Goal: Transaction & Acquisition: Purchase product/service

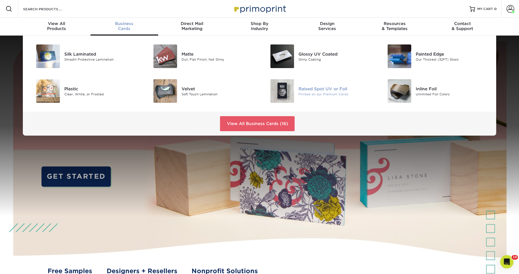
click at [309, 90] on div "Raised Spot UV or Foil" at bounding box center [335, 89] width 74 height 6
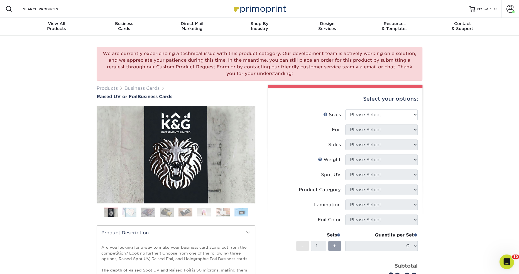
click at [505, 262] on icon "Open Intercom Messenger" at bounding box center [505, 261] width 9 height 9
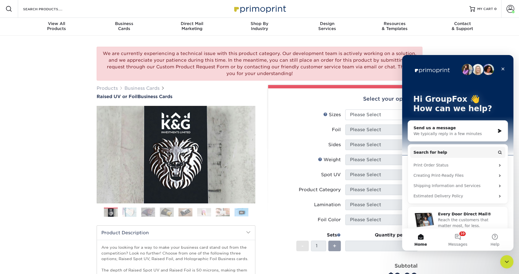
click at [458, 128] on div "Send us a message" at bounding box center [454, 128] width 82 height 6
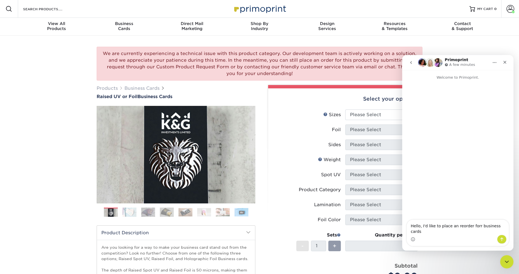
click at [474, 232] on textarea "Hello, I'd like to place an reorder forr business cards" at bounding box center [457, 227] width 102 height 15
click at [505, 231] on textarea "Hello, I'd like to place an reorder for business cards" at bounding box center [457, 227] width 102 height 15
type textarea "Hello, I'd like to place a reorder for business cards with UV/ foil. Can you pl…"
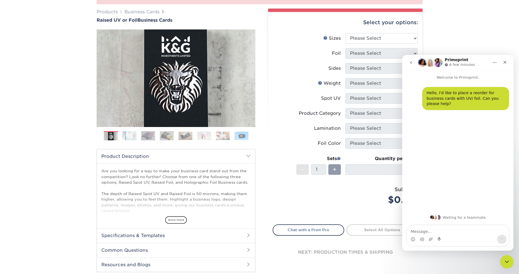
scroll to position [75, 0]
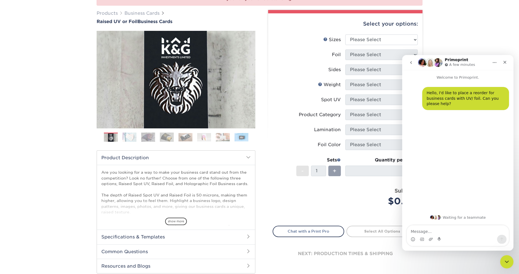
click at [129, 138] on img at bounding box center [129, 137] width 14 height 9
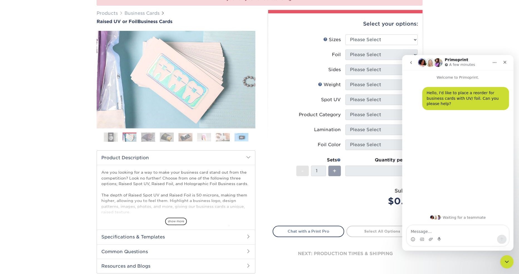
click at [149, 139] on img at bounding box center [148, 137] width 14 height 9
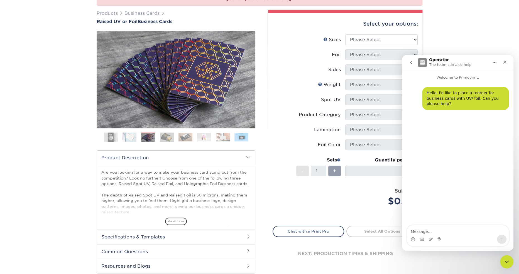
click at [127, 136] on img at bounding box center [129, 137] width 14 height 9
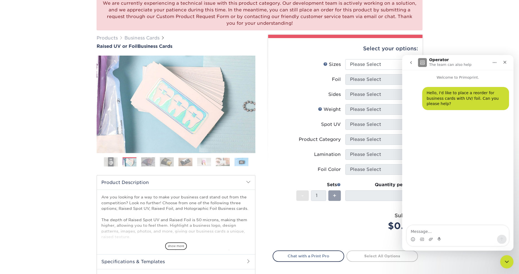
scroll to position [50, 0]
click at [149, 162] on img at bounding box center [148, 162] width 14 height 9
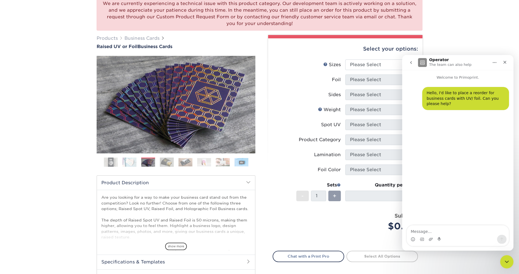
click at [166, 162] on img at bounding box center [167, 162] width 14 height 9
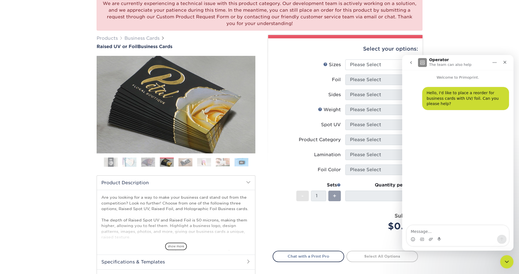
click at [187, 162] on img at bounding box center [185, 162] width 14 height 9
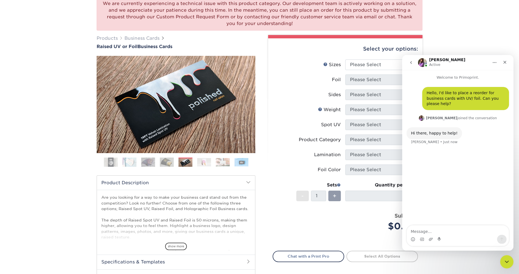
click at [205, 162] on img at bounding box center [204, 162] width 14 height 9
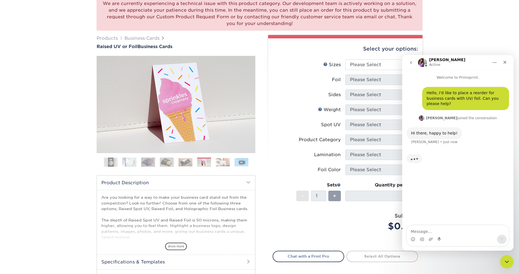
click at [221, 163] on img at bounding box center [223, 162] width 14 height 9
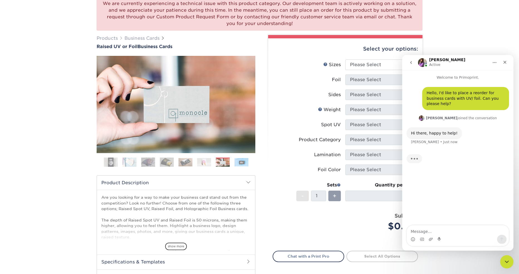
click at [245, 161] on img at bounding box center [241, 162] width 14 height 9
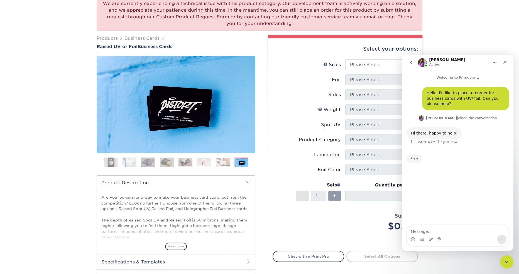
click at [46, 87] on div "We are currently experiencing a technical issue with this product category. Our…" at bounding box center [259, 154] width 519 height 336
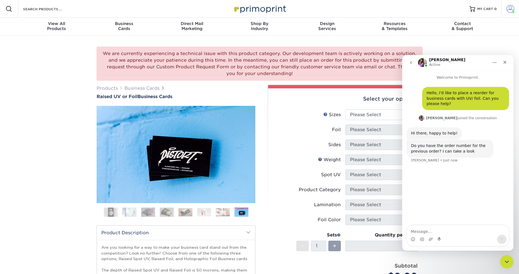
click at [509, 9] on span at bounding box center [510, 9] width 8 height 8
click at [459, 53] on link "Order History" at bounding box center [477, 55] width 70 height 8
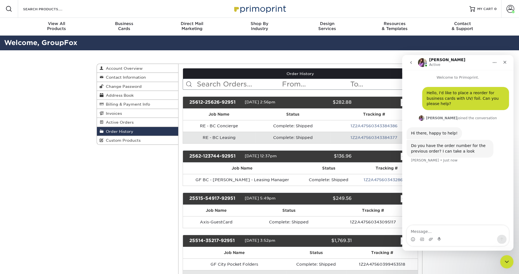
click at [215, 86] on input "text" at bounding box center [238, 84] width 85 height 11
type input "ah"
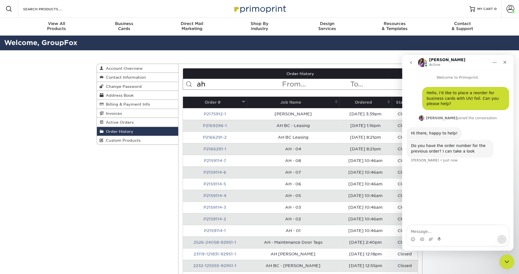
click at [506, 256] on div "Close Intercom Messenger" at bounding box center [505, 261] width 13 height 13
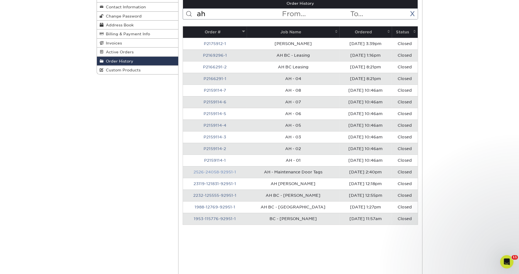
scroll to position [71, 0]
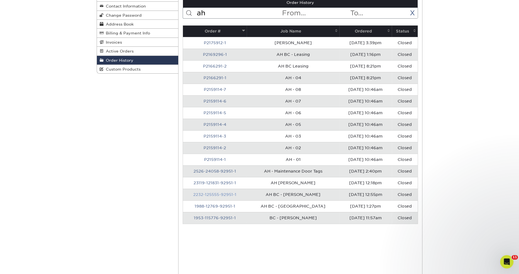
click at [217, 193] on link "2232-125555-92951-1" at bounding box center [214, 195] width 43 height 4
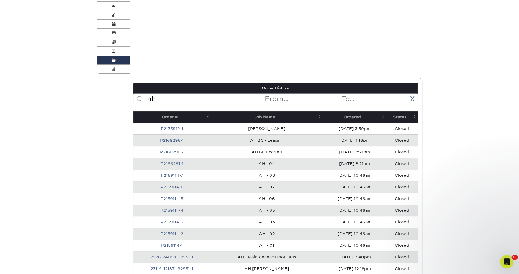
scroll to position [0, 0]
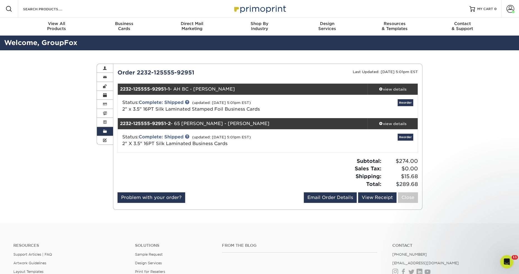
drag, startPoint x: 137, startPoint y: 72, endPoint x: 194, endPoint y: 72, distance: 57.6
click at [194, 72] on div "Order 2232-125555-92951" at bounding box center [190, 72] width 154 height 8
copy div "2232-125555-92951"
click at [506, 261] on icon "Open Intercom Messenger" at bounding box center [506, 261] width 4 height 4
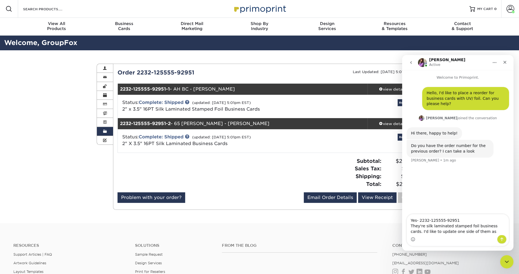
type textarea "Yes- 2232-125555-92951 They're silk laminated stamped foil business cards. I'd …"
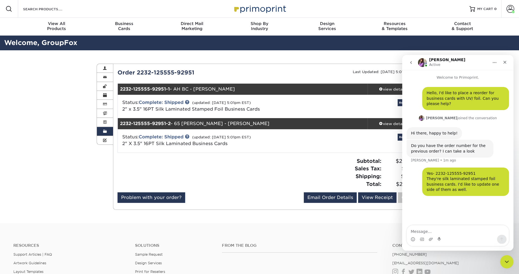
click at [53, 96] on div "Order History Account Overview Contact Information Change Password Address Book…" at bounding box center [259, 136] width 519 height 173
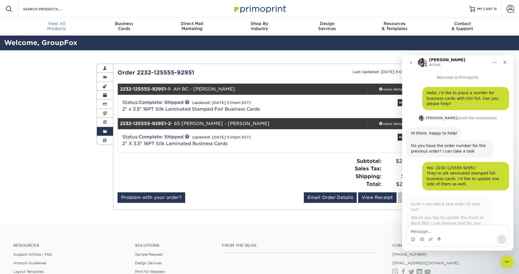
scroll to position [6, 0]
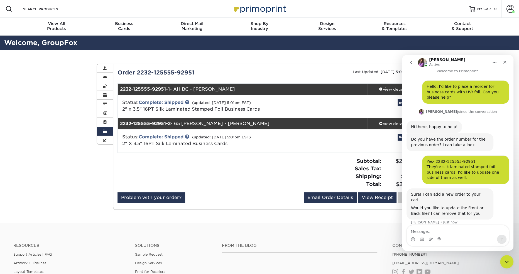
click at [500, 203] on div "Sure! I can add a new order to your cart. Would you like to update the Front or…" at bounding box center [457, 210] width 102 height 43
click at [454, 231] on textarea "Message…" at bounding box center [457, 230] width 102 height 9
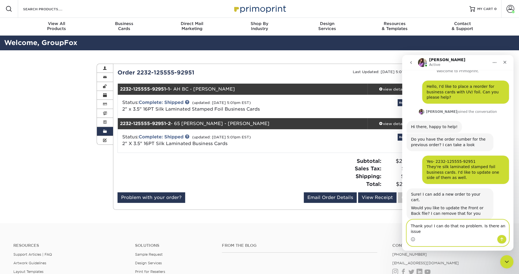
scroll to position [12, 0]
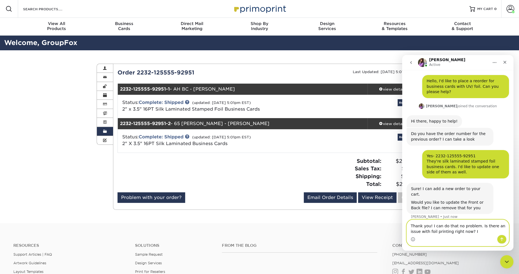
type textarea "Thank you! I can do that no problem. Is there an issue with foil printing right…"
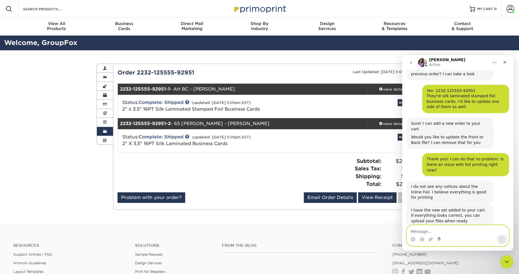
scroll to position [80, 0]
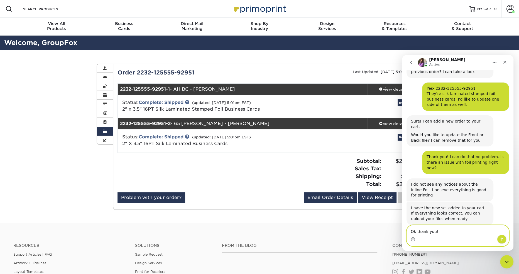
type textarea "Ok thank you!"
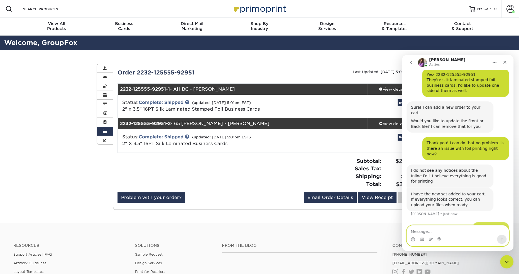
scroll to position [96, 0]
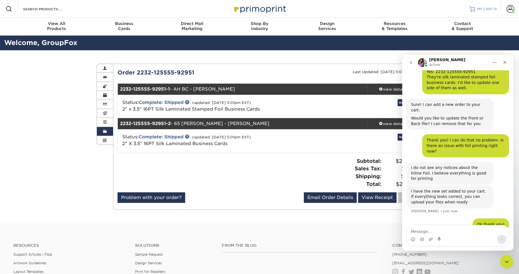
click at [488, 8] on span "MY CART" at bounding box center [485, 9] width 16 height 5
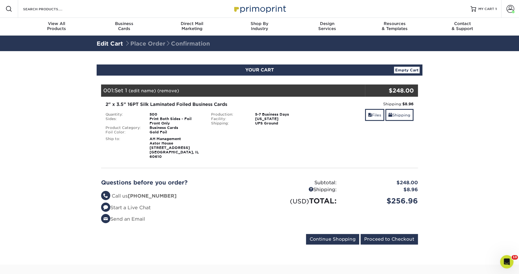
click at [368, 108] on div "Shipping: $8.96 Discount: - $0.00 Files Shipping" at bounding box center [364, 130] width 105 height 58
click at [369, 115] on span at bounding box center [370, 115] width 4 height 4
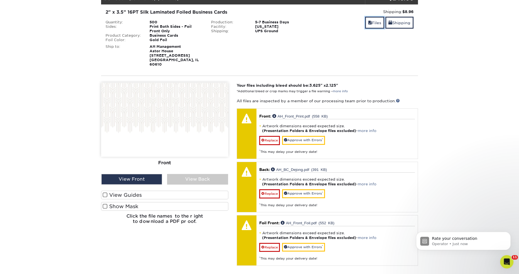
scroll to position [97, 0]
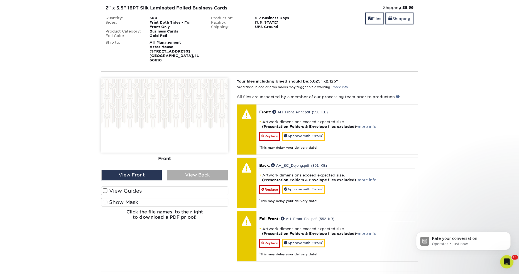
click at [196, 171] on div "View Back" at bounding box center [197, 175] width 61 height 11
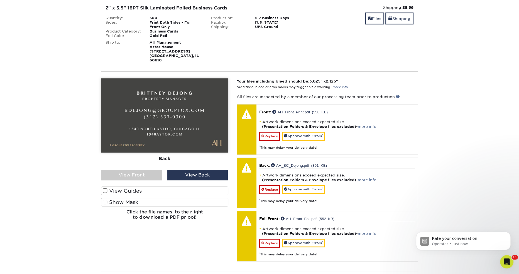
click at [174, 187] on label "View Guides" at bounding box center [164, 191] width 127 height 9
click at [0, 0] on input "View Guides" at bounding box center [0, 0] width 0 height 0
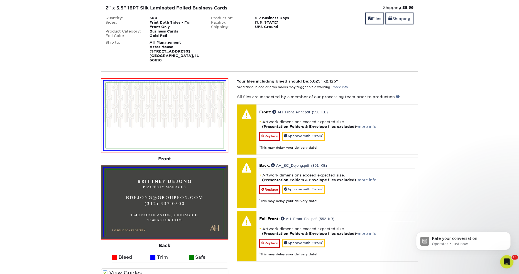
click at [105, 270] on span at bounding box center [105, 272] width 5 height 5
click at [0, 0] on input "View Guides" at bounding box center [0, 0] width 0 height 0
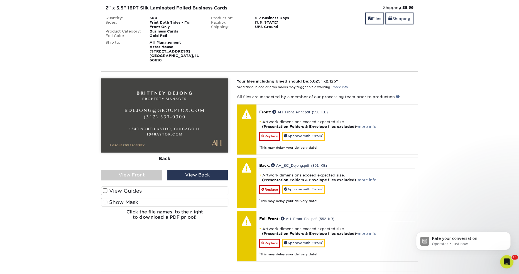
click at [72, 150] on section "YOUR CART Empty Cart Your Cart is Empty View Account Active Orders Order Histor…" at bounding box center [259, 161] width 519 height 413
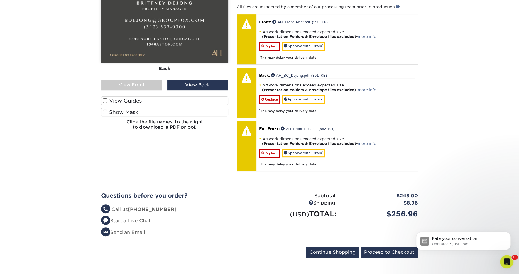
scroll to position [187, 0]
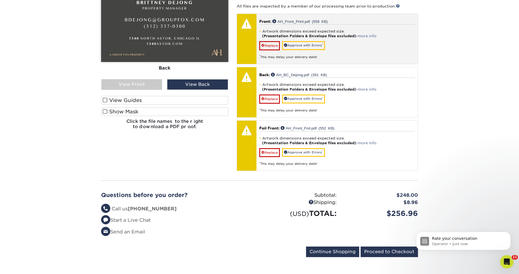
click at [296, 50] on div "* This may delay your delivery date!" at bounding box center [337, 54] width 156 height 9
click at [297, 41] on link "Approve with Errors *" at bounding box center [303, 45] width 43 height 9
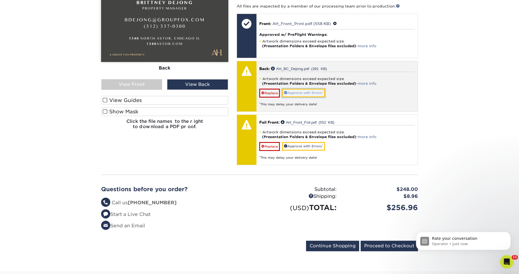
click at [308, 89] on link "Approve with Errors *" at bounding box center [303, 93] width 43 height 9
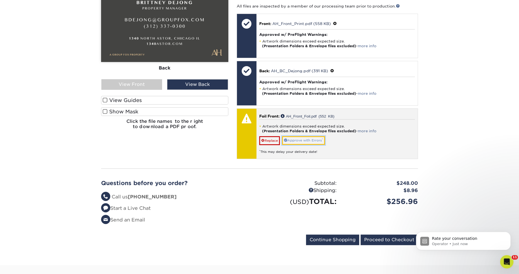
click at [310, 136] on link "Approve with Errors *" at bounding box center [303, 140] width 43 height 9
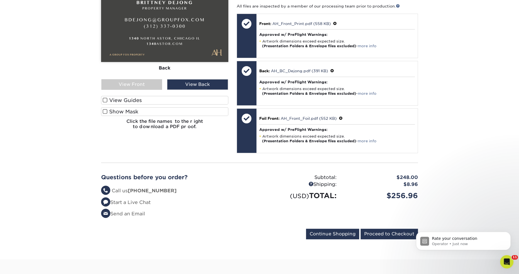
click at [459, 117] on section "YOUR CART Empty Cart Your Cart is Empty View Account Active Orders Order Histor…" at bounding box center [259, 62] width 519 height 396
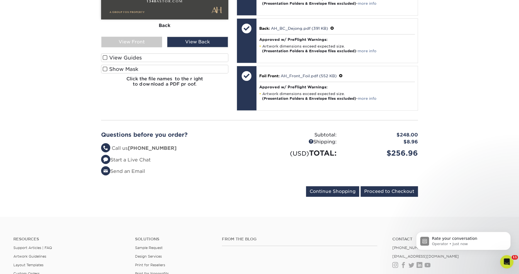
scroll to position [231, 0]
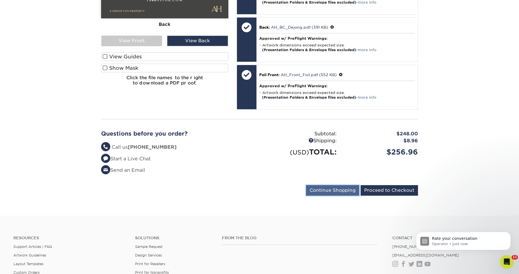
click at [332, 185] on input "Continue Shopping" at bounding box center [332, 190] width 53 height 11
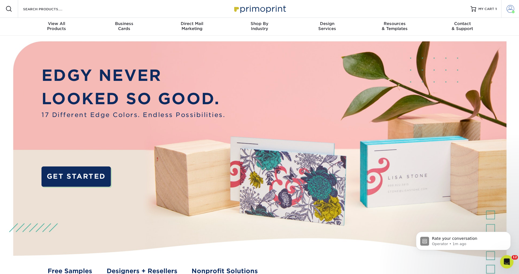
click at [509, 9] on span at bounding box center [510, 9] width 8 height 8
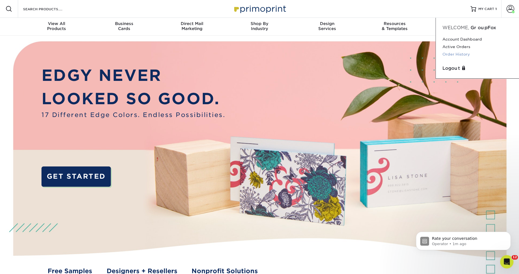
click at [460, 53] on link "Order History" at bounding box center [477, 55] width 70 height 8
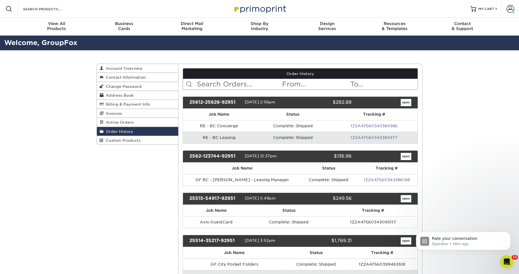
click at [203, 82] on input "text" at bounding box center [238, 84] width 85 height 11
type input "ah"
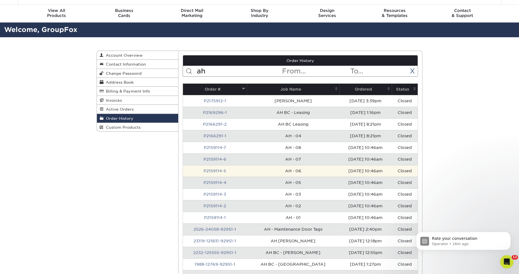
scroll to position [11, 0]
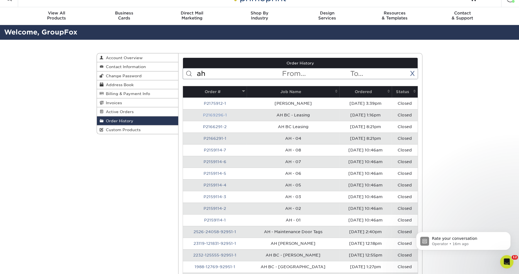
click at [211, 114] on link "P2169296-1" at bounding box center [215, 115] width 24 height 4
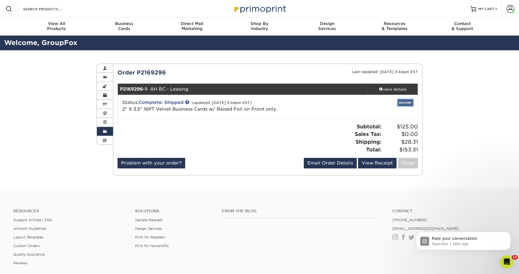
click at [405, 102] on link "Reorder" at bounding box center [405, 102] width 16 height 7
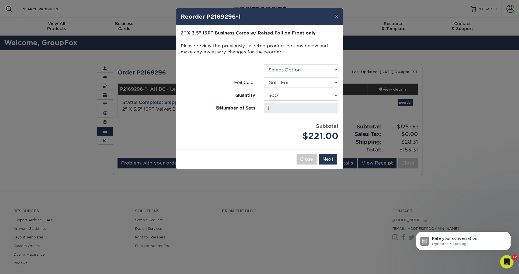
click at [334, 14] on button "×" at bounding box center [336, 16] width 13 height 16
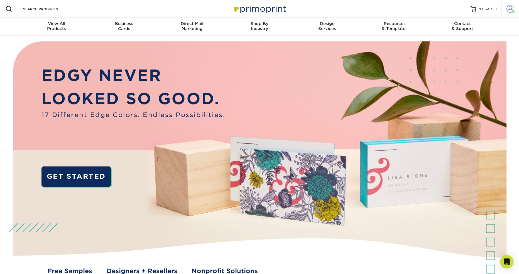
click at [506, 10] on span at bounding box center [510, 9] width 8 height 8
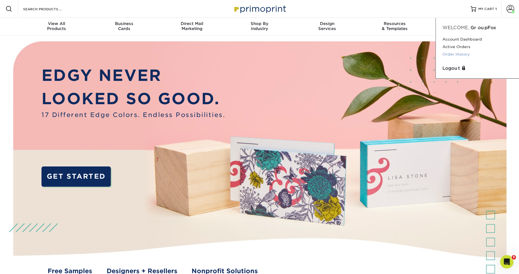
click at [460, 54] on link "Order History" at bounding box center [477, 55] width 70 height 8
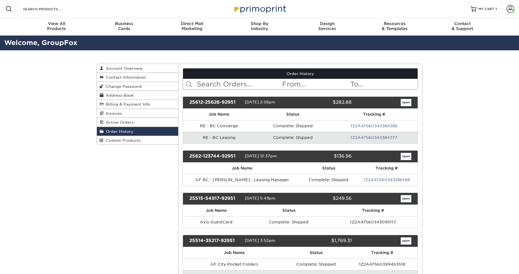
click at [263, 87] on input "text" at bounding box center [238, 84] width 85 height 11
type input "ah"
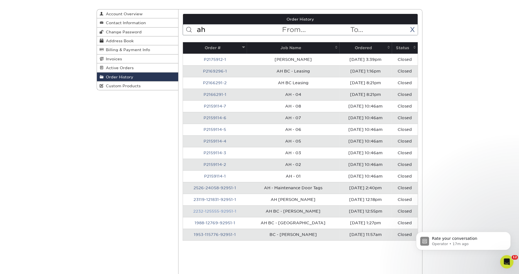
click at [219, 210] on link "2232-125555-92951-1" at bounding box center [214, 211] width 43 height 4
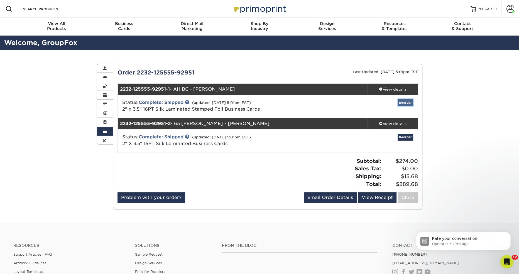
click at [403, 103] on link "Reorder" at bounding box center [405, 102] width 16 height 7
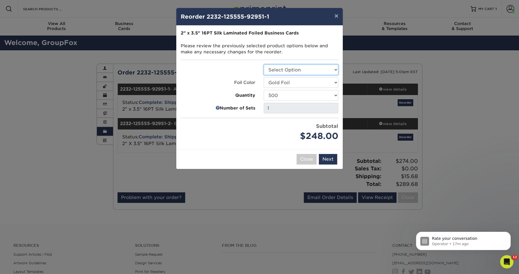
click at [309, 71] on select "Select Option Business Cards" at bounding box center [300, 70] width 75 height 11
select select "3b5148f1-0588-4f88-a218-97bcfdce65c1"
click at [263, 65] on select "Select Option Business Cards" at bounding box center [300, 70] width 75 height 11
click at [319, 92] on select "500 1000 2500 5000" at bounding box center [300, 95] width 75 height 11
click at [263, 90] on select "500 1000 2500 5000" at bounding box center [300, 95] width 75 height 11
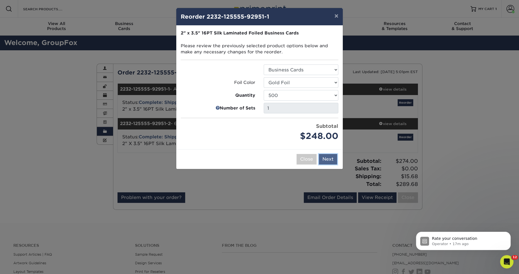
click at [330, 160] on button "Next" at bounding box center [328, 159] width 18 height 11
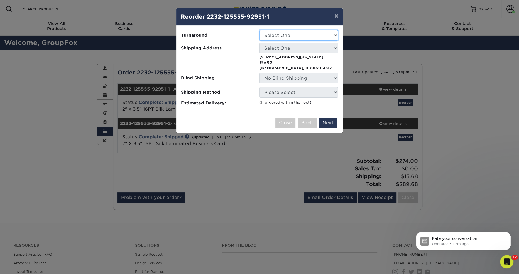
click at [311, 36] on select "Select One 5-7 Business Days" at bounding box center [298, 35] width 78 height 11
select select "f67cd561-658c-43c4-a0fa-33a72eb27a32"
click at [259, 30] on select "Select One 5-7 Business Days" at bounding box center [298, 35] width 78 height 11
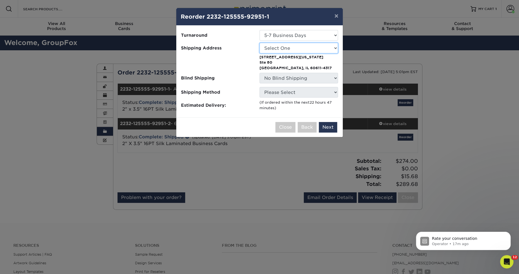
click at [310, 46] on select "Select One 65 East Scott 777 South State Astor House Axis Apartments Barrington…" at bounding box center [298, 48] width 78 height 11
select select "133688"
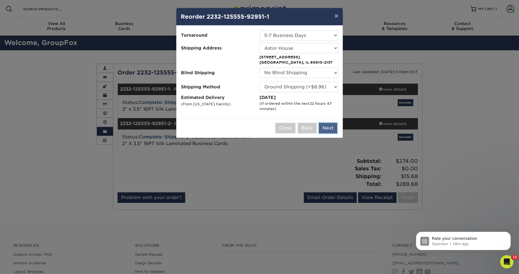
click at [329, 126] on button "Next" at bounding box center [328, 128] width 18 height 11
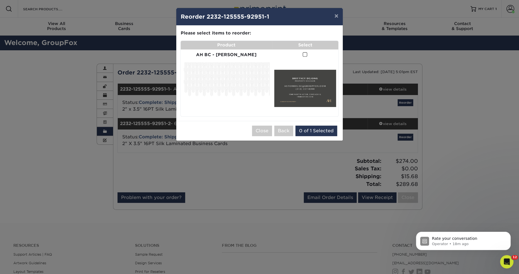
click at [302, 56] on span at bounding box center [304, 54] width 5 height 5
click at [0, 0] on input "checkbox" at bounding box center [0, 0] width 0 height 0
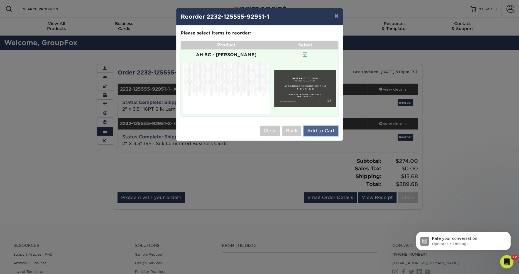
click at [319, 126] on button "Add to Cart" at bounding box center [320, 131] width 35 height 11
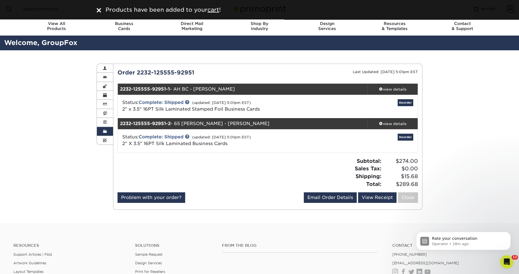
click at [468, 97] on div "Order History Account Overview Contact Information Change Password Address Book…" at bounding box center [259, 136] width 519 height 173
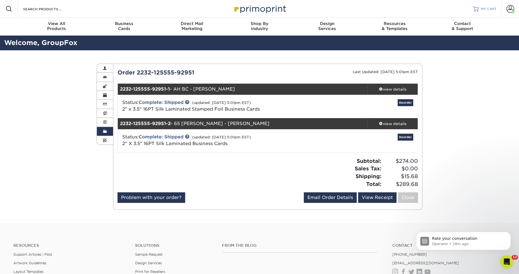
click at [483, 8] on span "MY CART" at bounding box center [488, 9] width 16 height 5
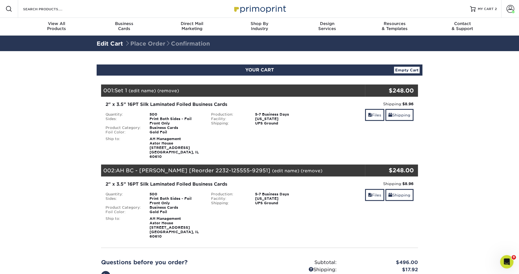
click at [139, 91] on link "(edit name)" at bounding box center [142, 90] width 27 height 5
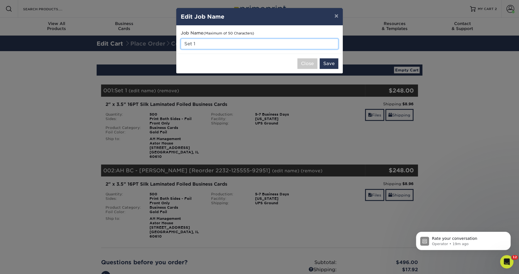
drag, startPoint x: 195, startPoint y: 42, endPoint x: 183, endPoint y: 41, distance: 12.6
click at [183, 41] on input "Set 1" at bounding box center [259, 44] width 157 height 11
type input "AH [PERSON_NAME]"
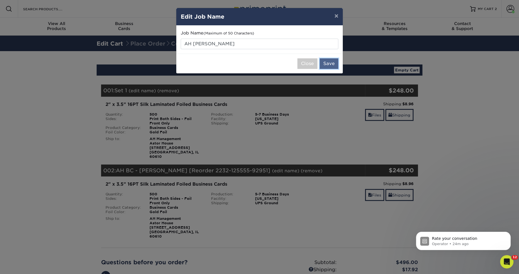
click at [329, 64] on button "Save" at bounding box center [328, 63] width 19 height 11
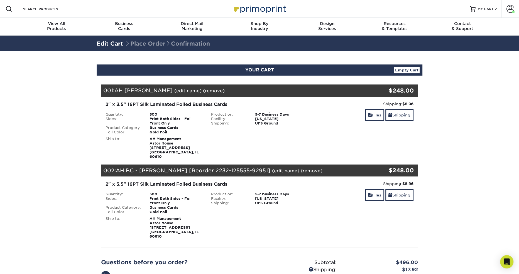
click at [272, 168] on link "(edit name)" at bounding box center [285, 170] width 27 height 5
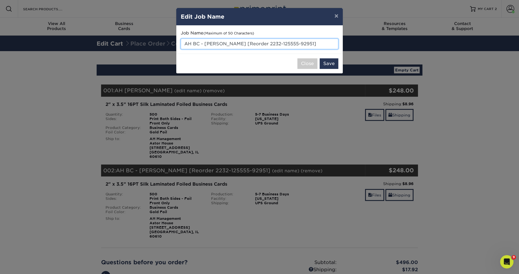
drag, startPoint x: 205, startPoint y: 44, endPoint x: 308, endPoint y: 45, distance: 103.2
click at [308, 45] on input "AH BC - [PERSON_NAME] [Reorder 2232-125555-92951]" at bounding box center [259, 44] width 157 height 11
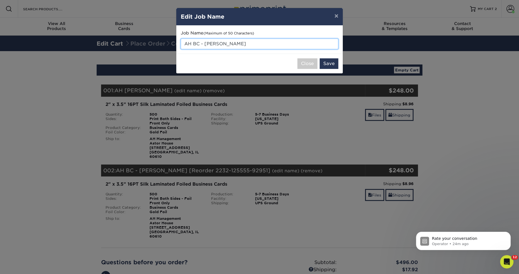
type input "AH BC - [PERSON_NAME]"
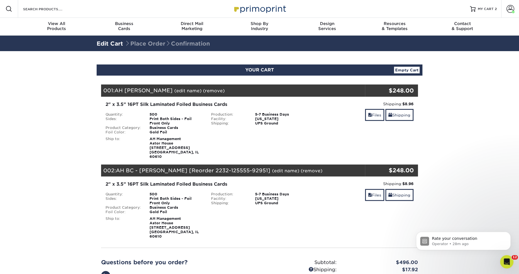
click at [272, 168] on link "(edit name)" at bounding box center [285, 170] width 27 height 5
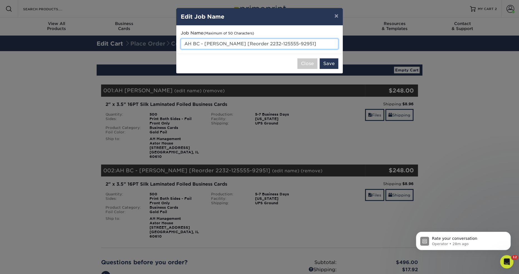
drag, startPoint x: 206, startPoint y: 44, endPoint x: 299, endPoint y: 44, distance: 93.2
click at [299, 45] on input "AH BC - [PERSON_NAME] [Reorder 2232-125555-92951]" at bounding box center [259, 44] width 157 height 11
type input "AH BC - [PERSON_NAME]"
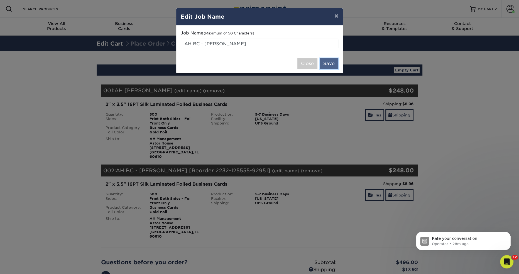
click at [330, 63] on button "Save" at bounding box center [328, 63] width 19 height 11
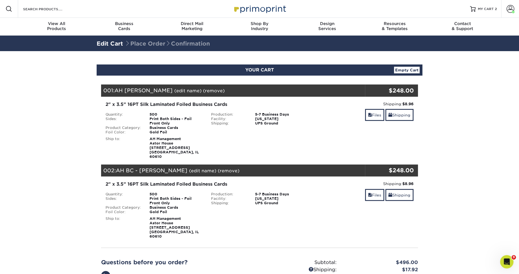
click at [451, 130] on section "YOUR CART Empty Cart Your Cart is Empty View Account Active Orders Order Histor…" at bounding box center [259, 197] width 519 height 293
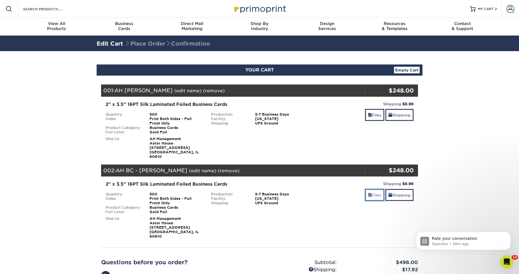
click at [371, 193] on link "Files" at bounding box center [374, 195] width 19 height 12
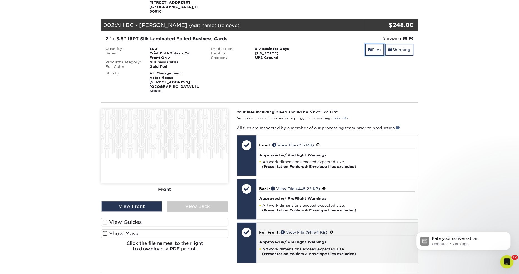
scroll to position [147, 0]
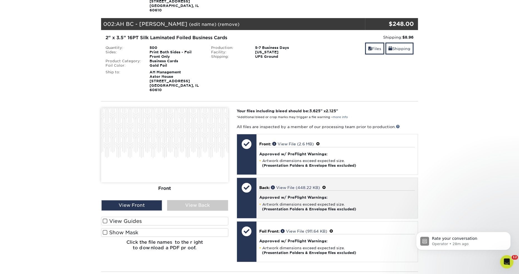
click at [326, 186] on span at bounding box center [324, 188] width 4 height 4
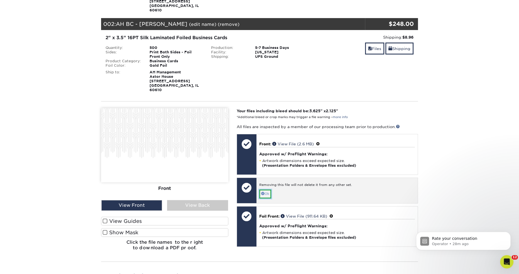
click at [266, 190] on link "Ok" at bounding box center [265, 194] width 12 height 9
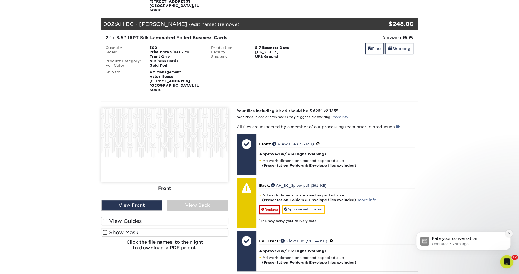
click at [509, 233] on icon "Dismiss notification" at bounding box center [508, 233] width 3 height 3
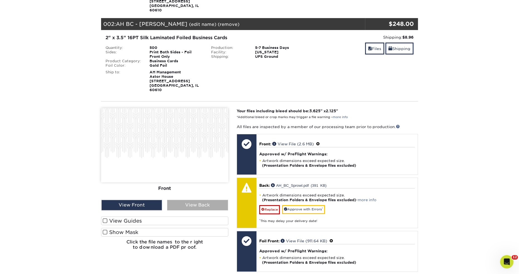
click at [198, 200] on div "View Back" at bounding box center [197, 205] width 61 height 11
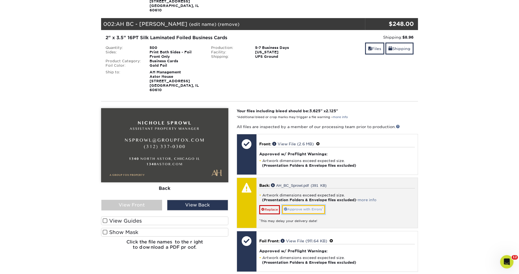
click at [305, 205] on link "Approve with Errors *" at bounding box center [303, 209] width 43 height 9
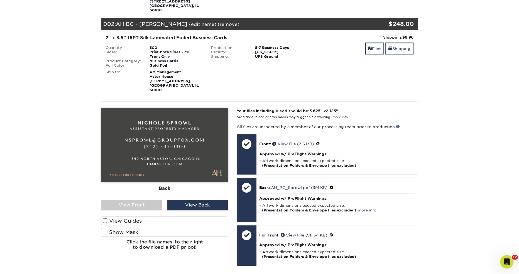
click at [441, 119] on section "YOUR CART Empty Cart Your Cart is Empty View Account Active Orders Order Histor…" at bounding box center [259, 139] width 519 height 468
click at [450, 114] on section "YOUR CART Empty Cart Your Cart is Empty View Account Active Orders Order Histor…" at bounding box center [259, 139] width 519 height 468
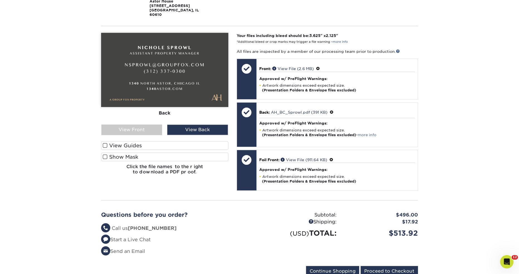
scroll to position [223, 0]
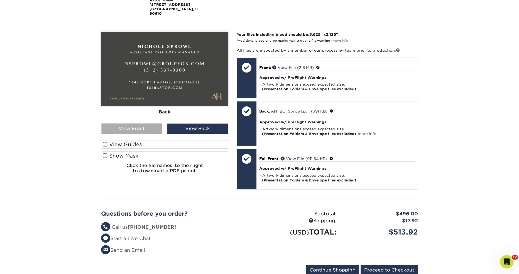
click at [132, 124] on div "View Front" at bounding box center [131, 129] width 61 height 11
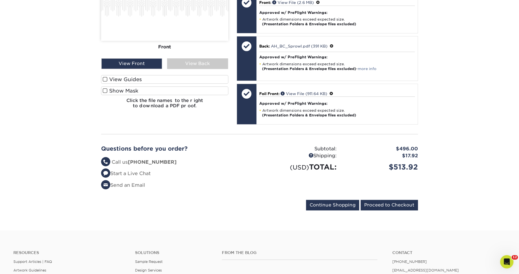
scroll to position [289, 0]
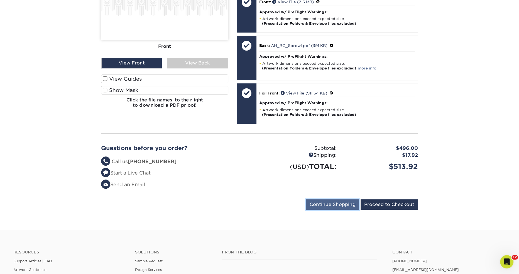
click at [334, 199] on input "Continue Shopping" at bounding box center [332, 204] width 53 height 11
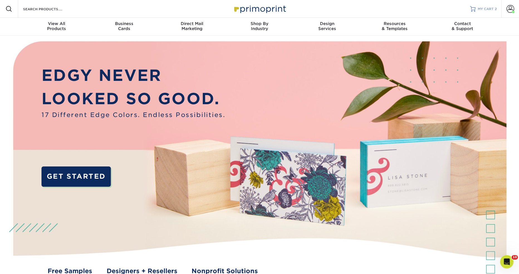
click at [496, 6] on link "MY CART 2" at bounding box center [483, 9] width 27 height 18
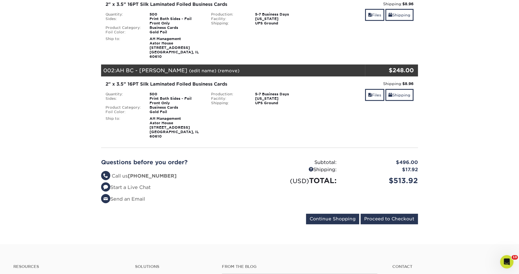
scroll to position [100, 0]
click at [388, 214] on input "Proceed to Checkout" at bounding box center [388, 219] width 57 height 11
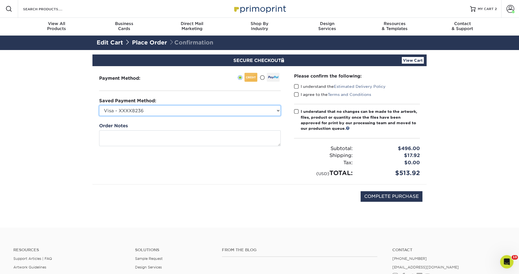
click at [182, 113] on select "Visa - XXXX8236 Visa - XXXX9337 Visa - XXXX5868 Visa - XXXX5868 Visa - XXXX4160…" at bounding box center [189, 110] width 181 height 11
select select "69206"
click at [99, 105] on select "Visa - XXXX8236 Visa - XXXX9337 Visa - XXXX5868 Visa - XXXX5868 Visa - XXXX4160…" at bounding box center [189, 110] width 181 height 11
click at [297, 85] on span at bounding box center [296, 86] width 5 height 5
click at [0, 0] on input "I understand the Estimated Delivery Policy" at bounding box center [0, 0] width 0 height 0
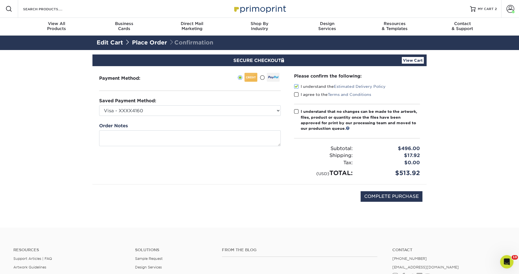
click at [297, 95] on span at bounding box center [296, 94] width 5 height 5
click at [0, 0] on input "I agree to the Terms and Conditions" at bounding box center [0, 0] width 0 height 0
click at [295, 114] on label "I understand that no changes can be made to the artwork, files, product or quan…" at bounding box center [357, 120] width 126 height 23
click at [0, 0] on input "I understand that no changes can be made to the artwork, files, product or quan…" at bounding box center [0, 0] width 0 height 0
click at [371, 174] on div "$513.92" at bounding box center [390, 173] width 67 height 9
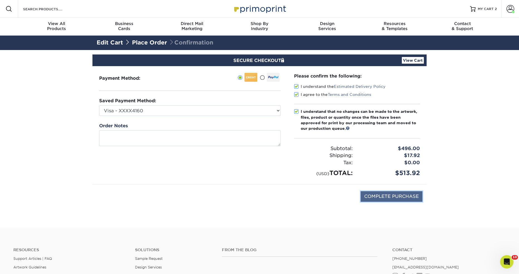
click at [393, 196] on input "COMPLETE PURCHASE" at bounding box center [391, 196] width 62 height 11
type input "PROCESSING, PLEASE WAIT..."
